Goal: Share content

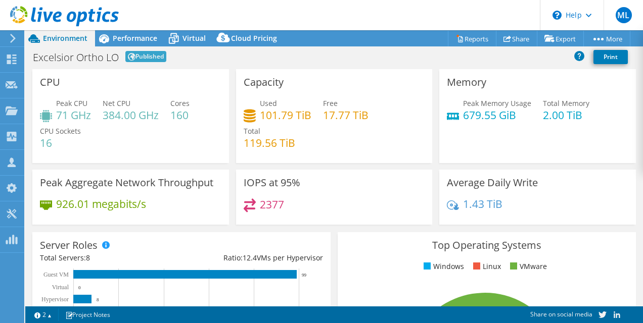
select select "USD"
click at [507, 33] on link "Share" at bounding box center [516, 39] width 41 height 16
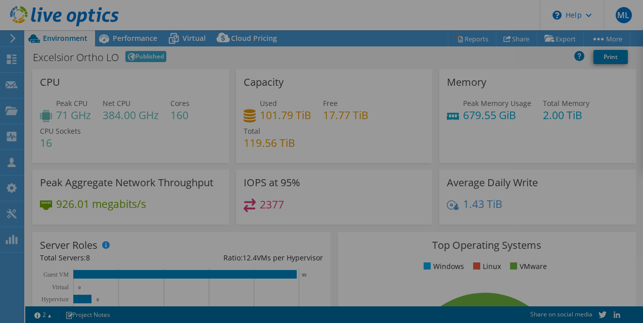
click at [426, 84] on div at bounding box center [321, 161] width 643 height 263
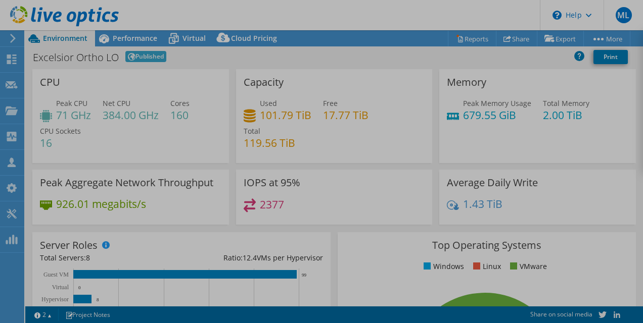
click at [426, 84] on div at bounding box center [321, 161] width 643 height 323
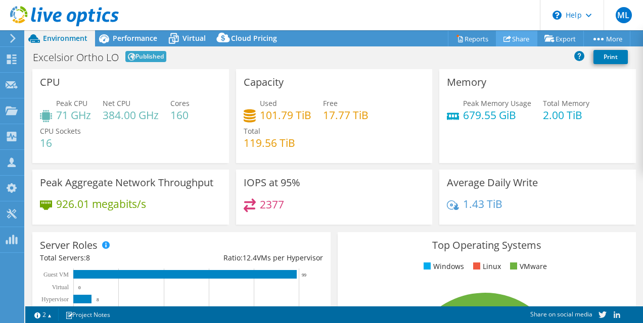
click at [508, 40] on link "Share" at bounding box center [516, 39] width 41 height 16
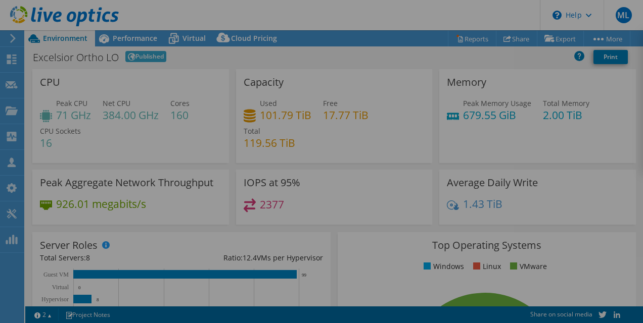
click at [584, 37] on div at bounding box center [321, 161] width 643 height 263
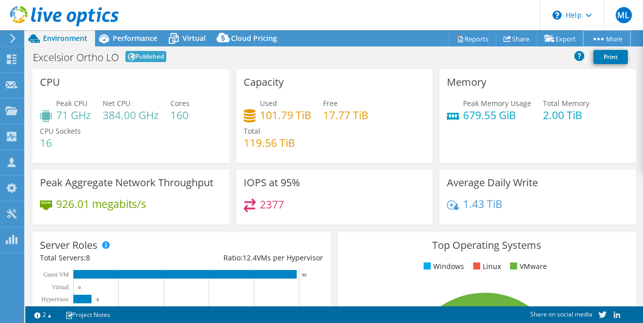
click at [596, 38] on icon at bounding box center [598, 39] width 10 height 3
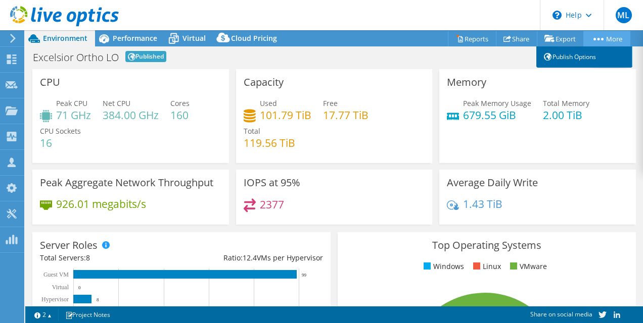
click at [585, 59] on link "Publish Options" at bounding box center [584, 56] width 96 height 21
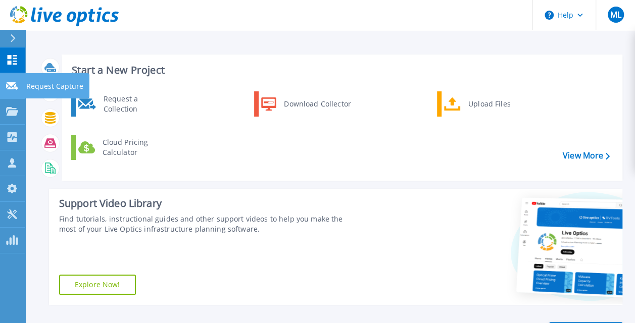
click at [12, 90] on div at bounding box center [12, 85] width 12 height 9
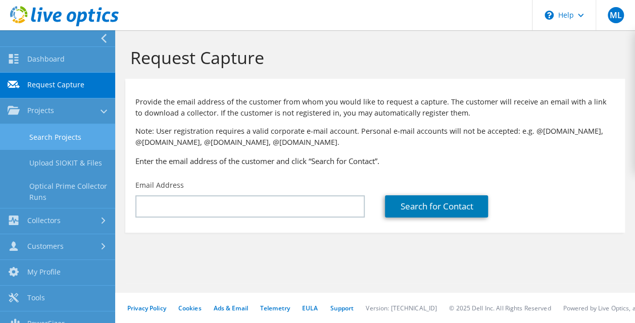
click at [65, 136] on link "Search Projects" at bounding box center [57, 137] width 115 height 26
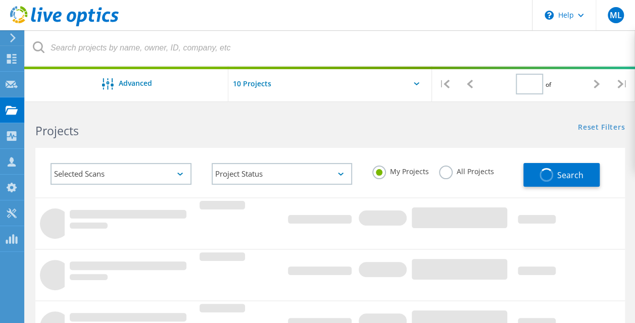
type input "1"
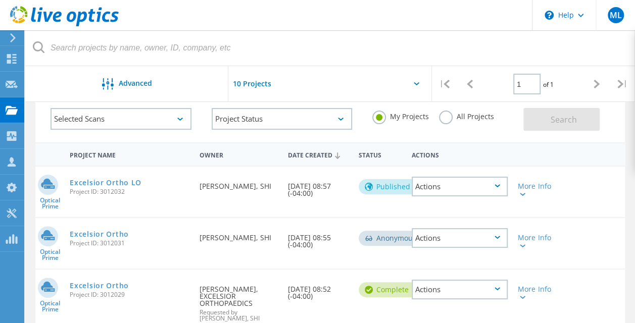
scroll to position [55, 0]
click at [519, 191] on lo-svg-helper at bounding box center [522, 194] width 8 height 9
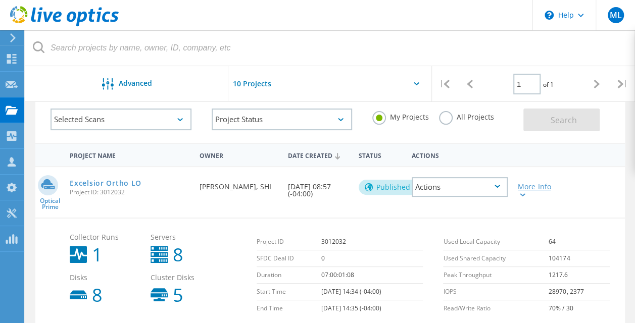
click at [526, 192] on div "More Info" at bounding box center [536, 190] width 37 height 14
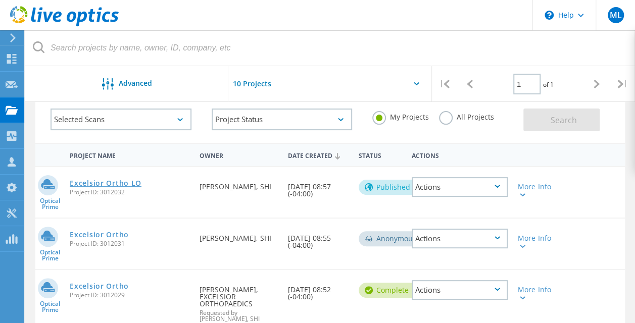
click at [118, 184] on link "Excelsior Ortho LO" at bounding box center [106, 183] width 72 height 7
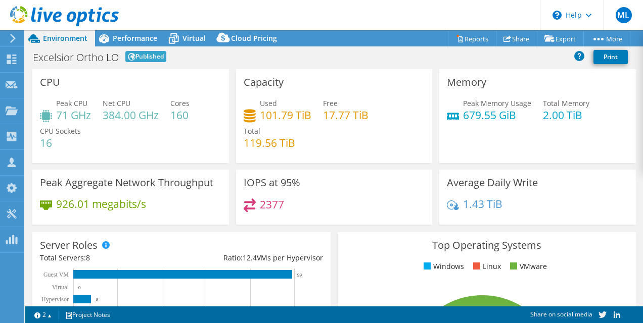
select select "USD"
click at [511, 40] on link "Share" at bounding box center [516, 39] width 41 height 16
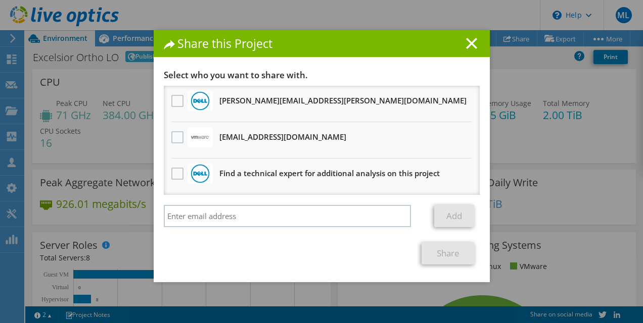
click at [460, 43] on h1 "Share this Project" at bounding box center [322, 44] width 316 height 12
click at [467, 42] on line at bounding box center [471, 43] width 10 height 10
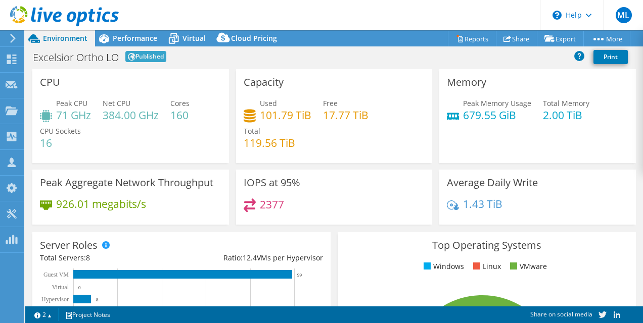
click at [316, 152] on div "Used 101.79 TiB Free 17.77 TiB Total 119.56 TiB" at bounding box center [334, 128] width 181 height 61
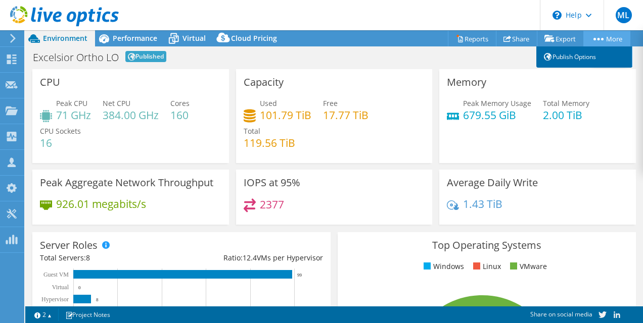
click at [582, 60] on link "Publish Options" at bounding box center [584, 56] width 96 height 21
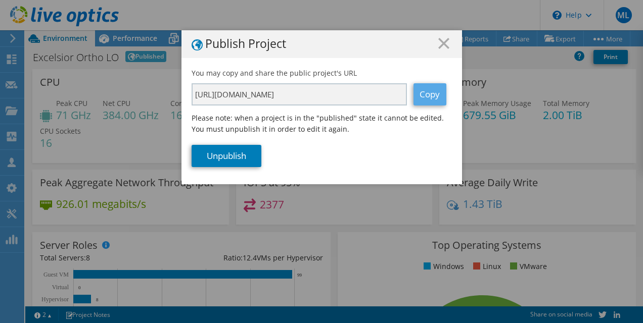
click at [425, 93] on link "Copy" at bounding box center [429, 94] width 33 height 22
click at [408, 215] on div "Publish Project You may copy and share the public project's URL [URL][DOMAIN_NA…" at bounding box center [321, 161] width 643 height 263
